Goal: Task Accomplishment & Management: Manage account settings

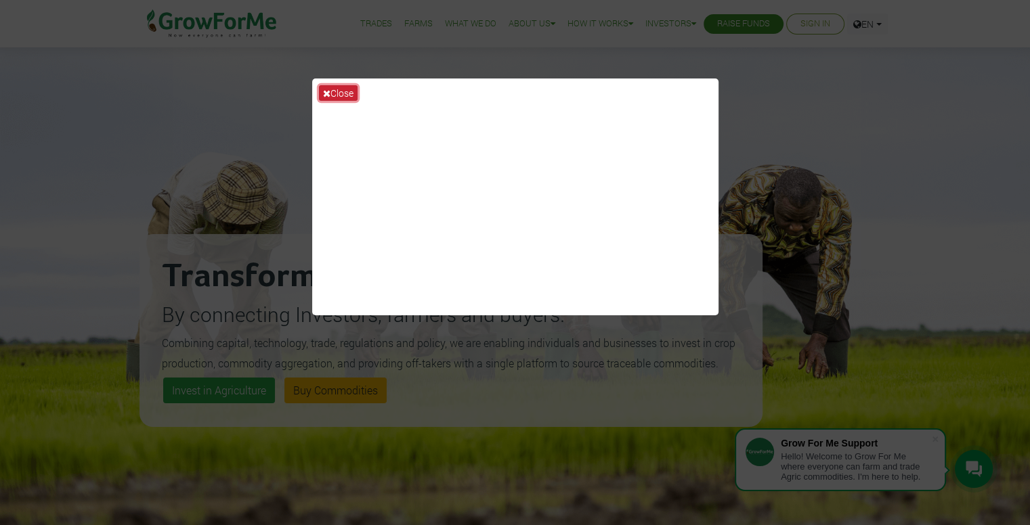
click at [333, 92] on button "Close" at bounding box center [338, 93] width 39 height 16
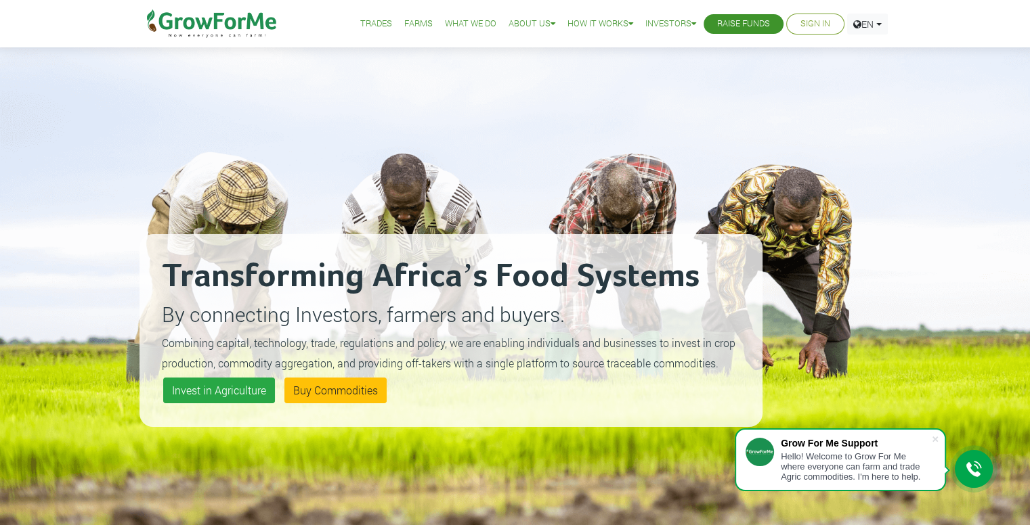
drag, startPoint x: 936, startPoint y: 441, endPoint x: 512, endPoint y: 121, distance: 530.7
click at [936, 441] on span at bounding box center [935, 440] width 14 height 14
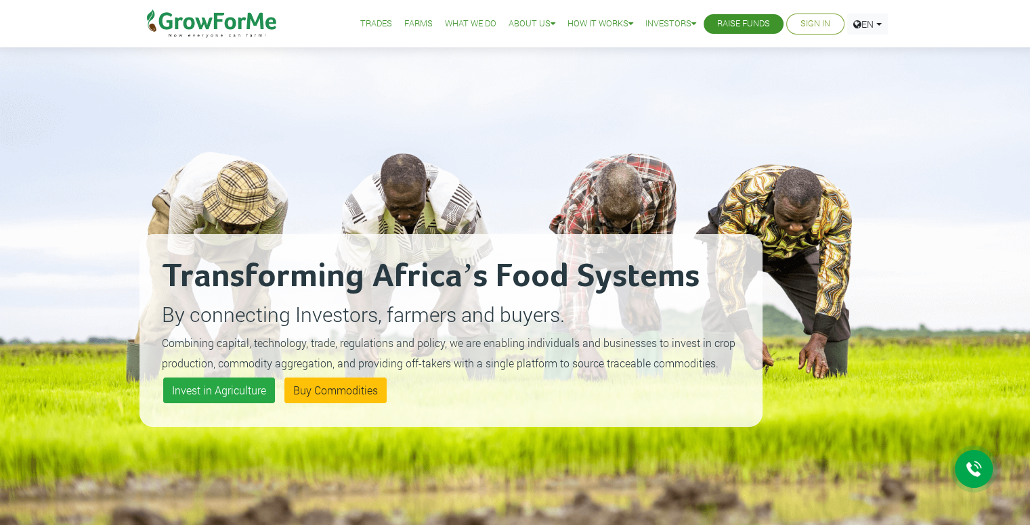
click at [756, 16] on li "Raise Funds" at bounding box center [743, 24] width 80 height 20
click at [726, 24] on link "Raise Funds" at bounding box center [743, 24] width 53 height 14
click at [360, 20] on link "Trades" at bounding box center [376, 24] width 32 height 14
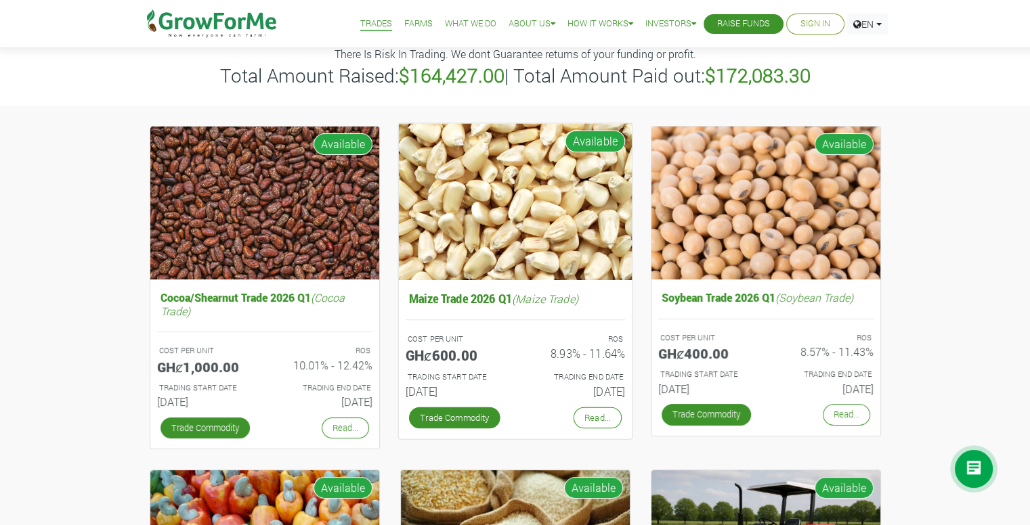
scroll to position [70, 0]
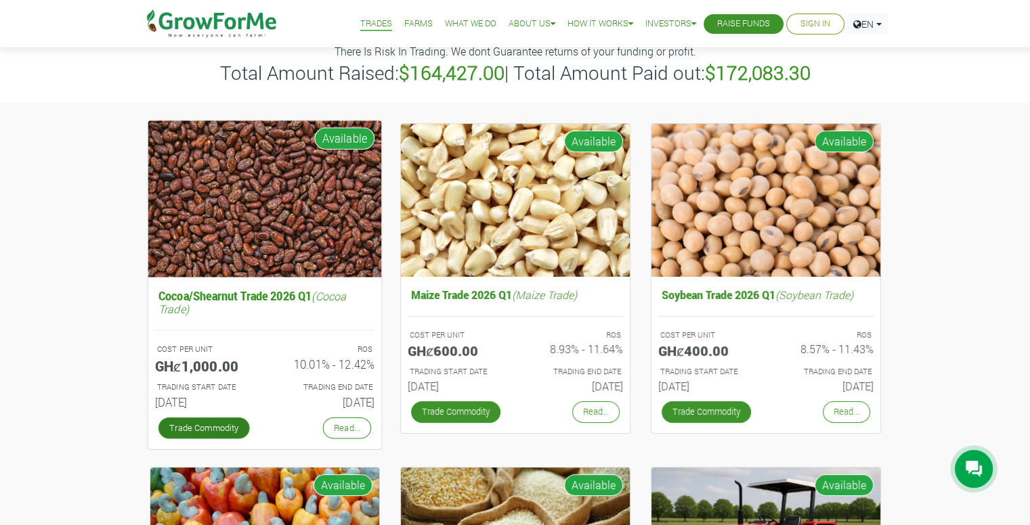
click at [234, 426] on link "Trade Commodity" at bounding box center [203, 428] width 91 height 22
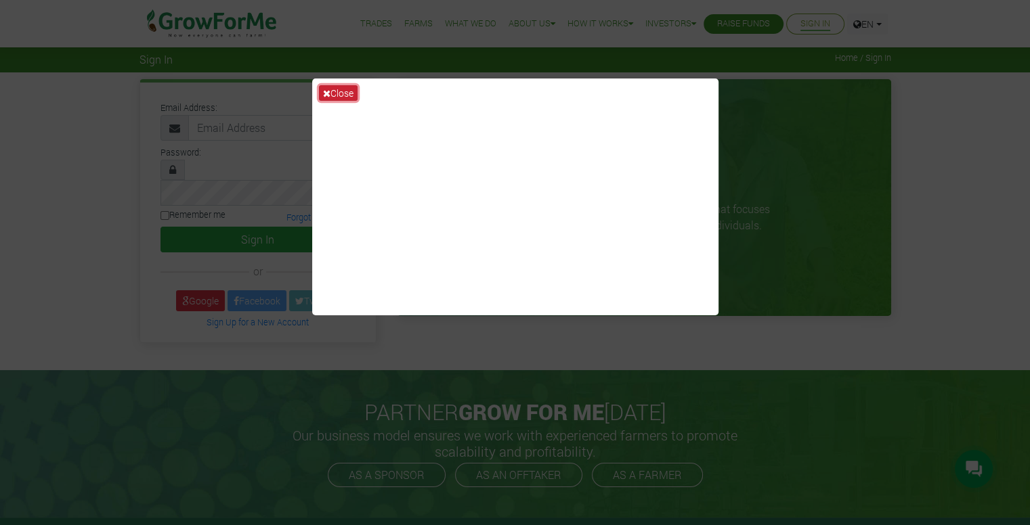
click at [334, 91] on button "Close" at bounding box center [338, 93] width 39 height 16
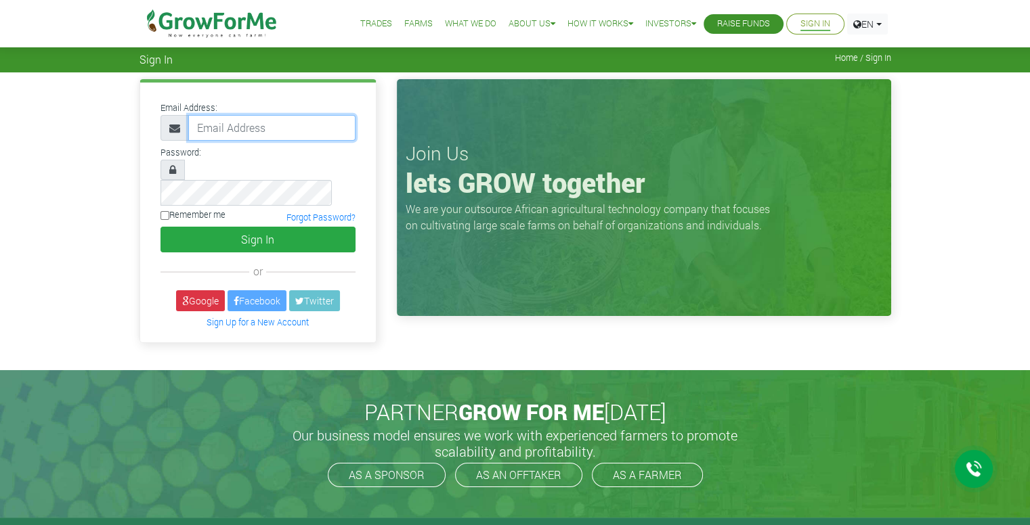
click at [257, 131] on input "email" at bounding box center [271, 128] width 167 height 26
type input "mojojo2g8@yahoo.com"
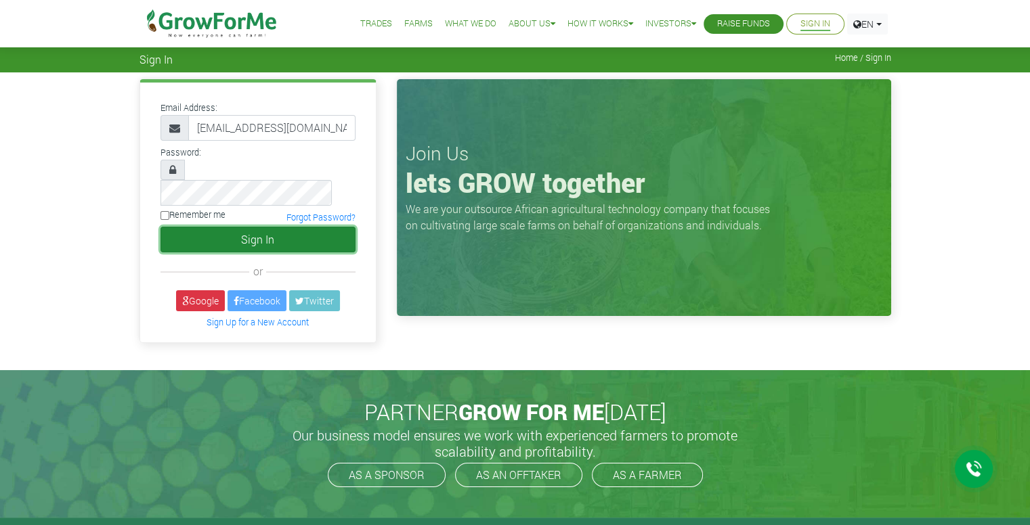
click at [311, 227] on button "Sign In" at bounding box center [257, 240] width 195 height 26
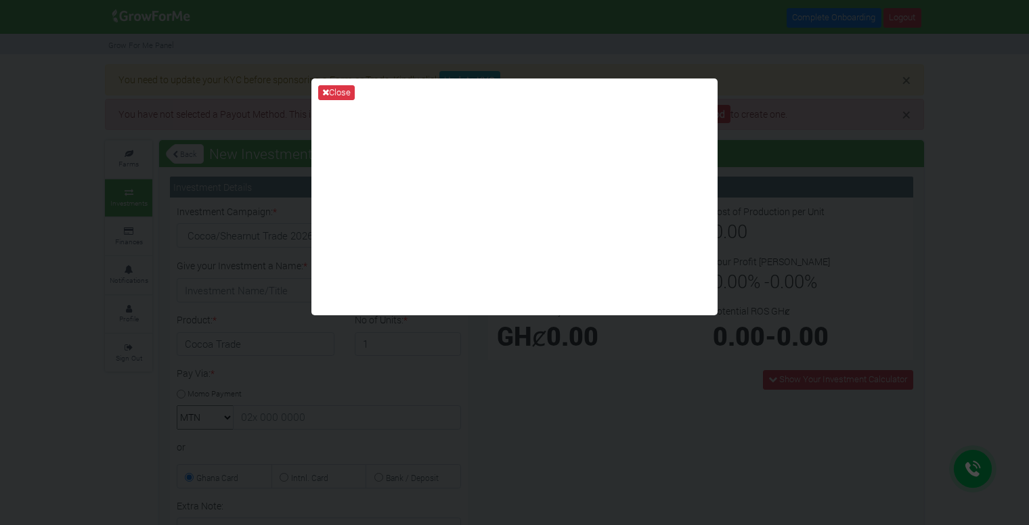
type input "1"
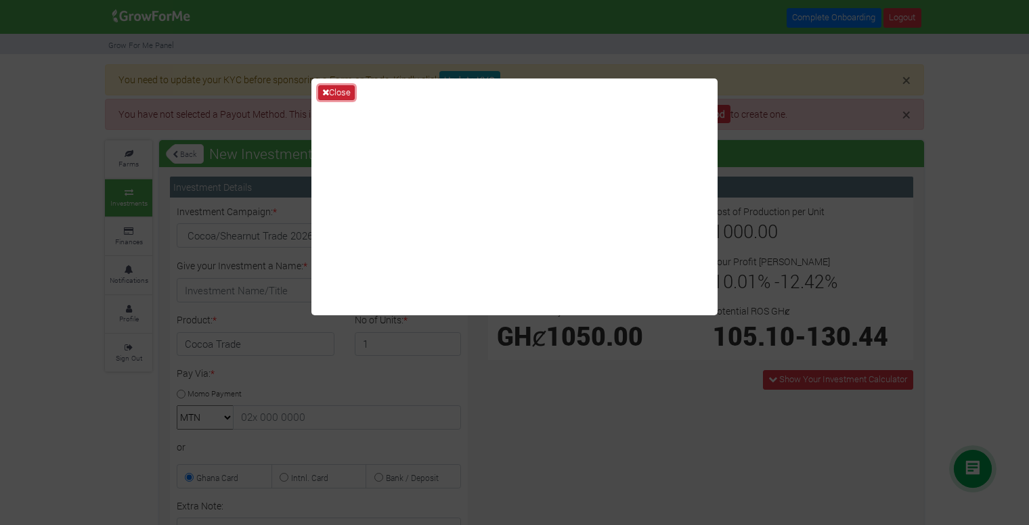
click at [354, 91] on button "Close" at bounding box center [336, 92] width 37 height 15
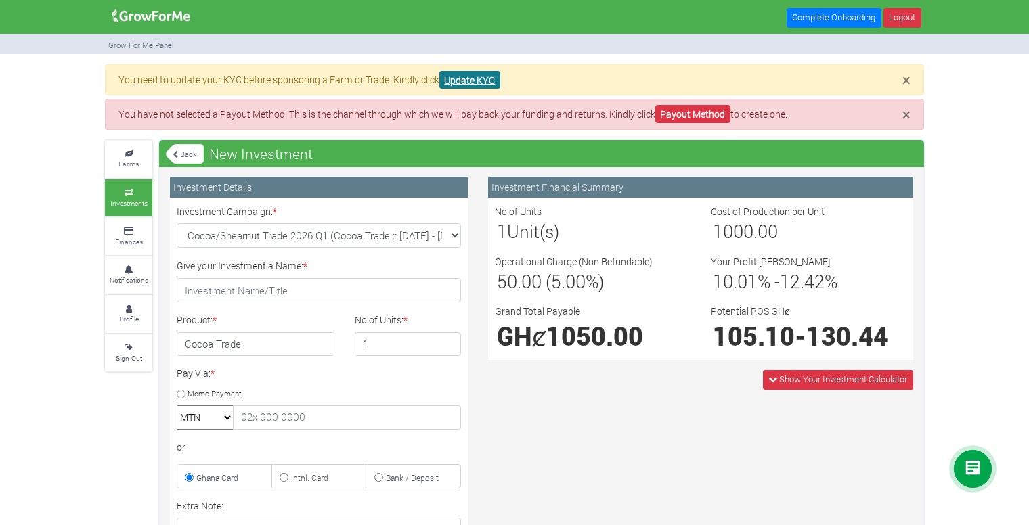
click at [490, 84] on link "Update KYC" at bounding box center [469, 80] width 61 height 18
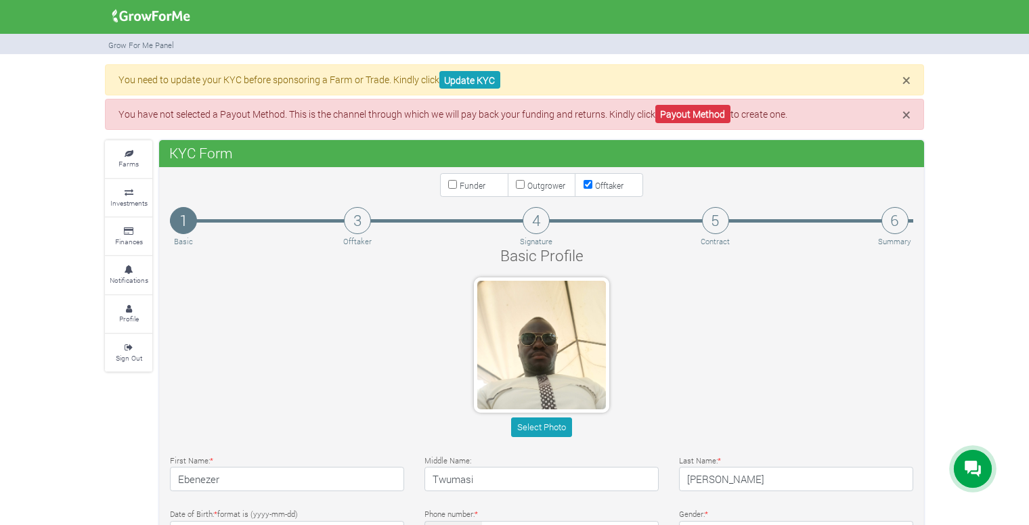
type input "24 925 6962"
click at [910, 80] on span "×" at bounding box center [906, 80] width 8 height 20
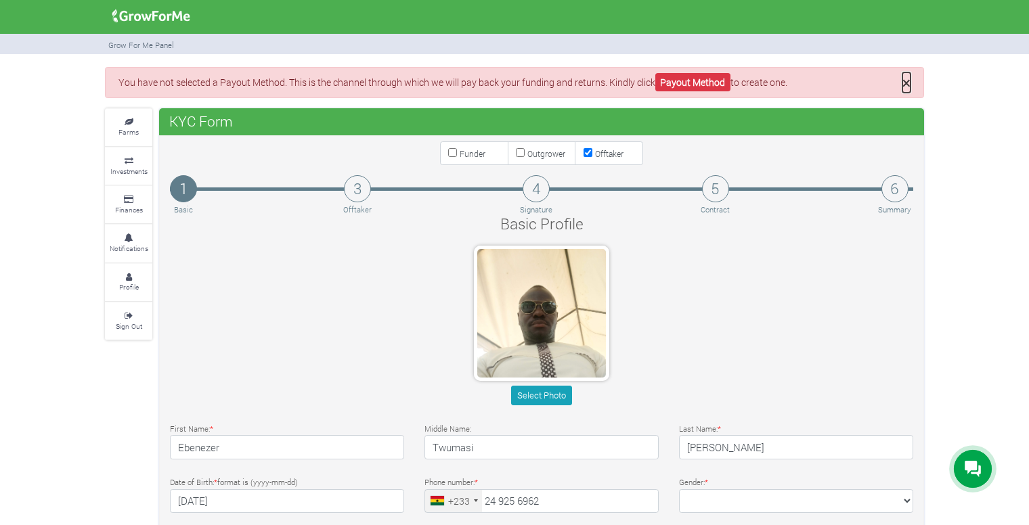
click at [906, 87] on span "×" at bounding box center [906, 82] width 8 height 20
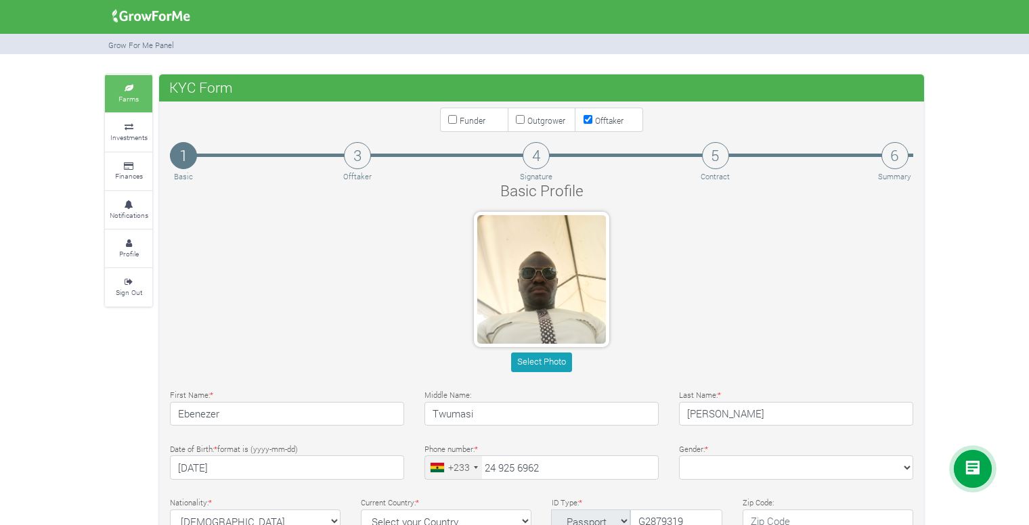
click at [125, 98] on small "Farms" at bounding box center [128, 98] width 20 height 9
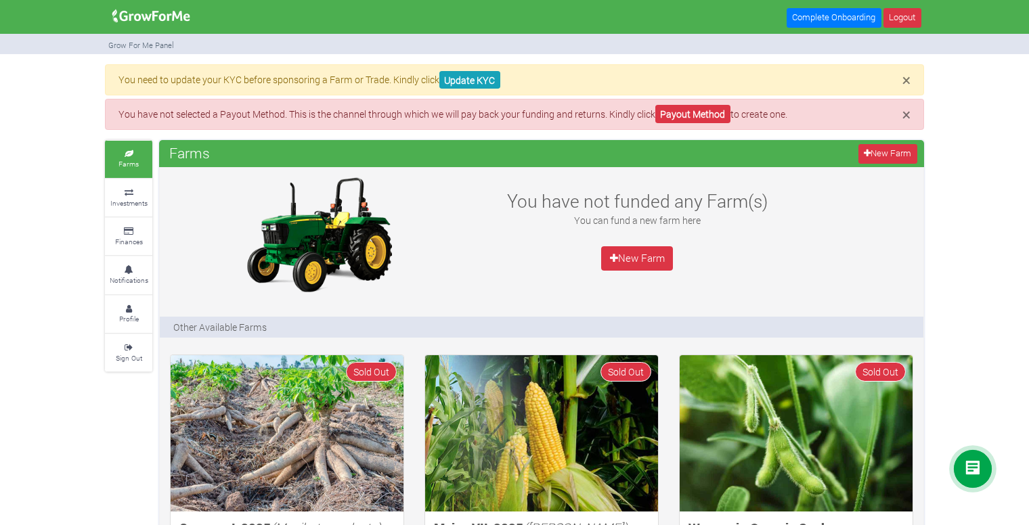
click at [165, 19] on img at bounding box center [151, 16] width 87 height 27
click at [814, 20] on link "Complete Onboarding" at bounding box center [834, 18] width 95 height 20
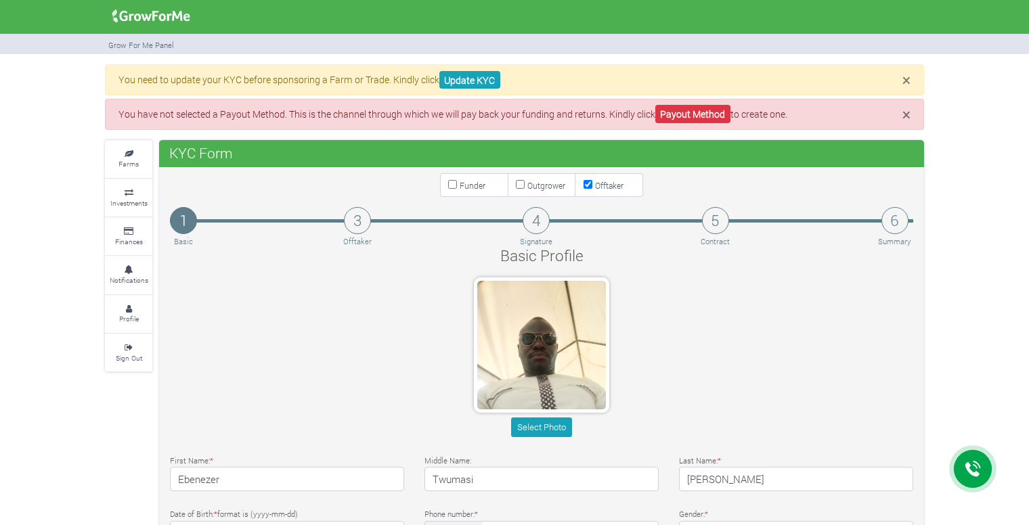
type input "24 925 6962"
click at [153, 16] on img at bounding box center [151, 16] width 87 height 27
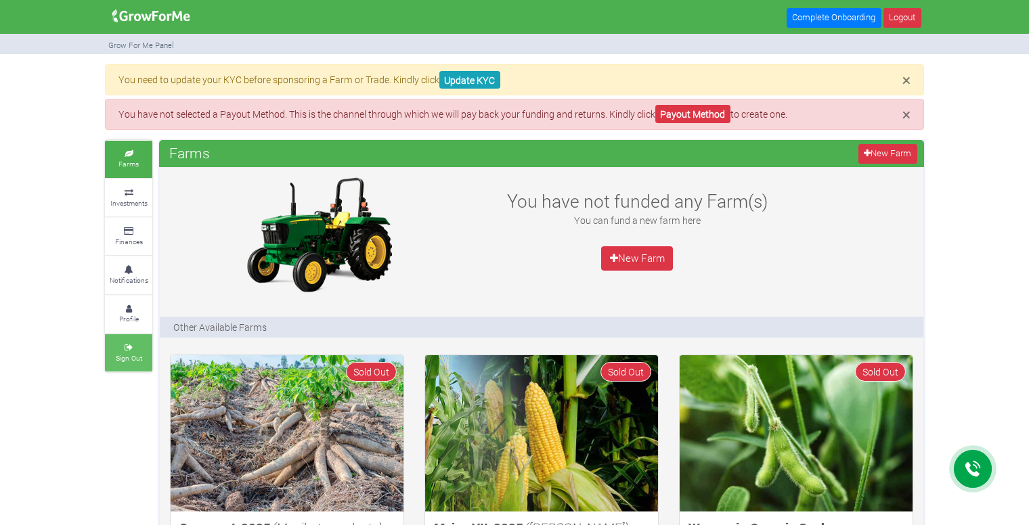
click at [146, 355] on link "Sign Out" at bounding box center [128, 352] width 47 height 37
